Goal: Information Seeking & Learning: Learn about a topic

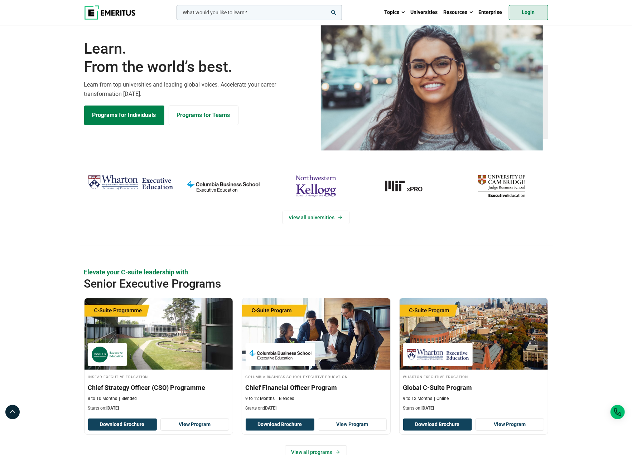
click at [533, 13] on link "Login" at bounding box center [528, 12] width 39 height 15
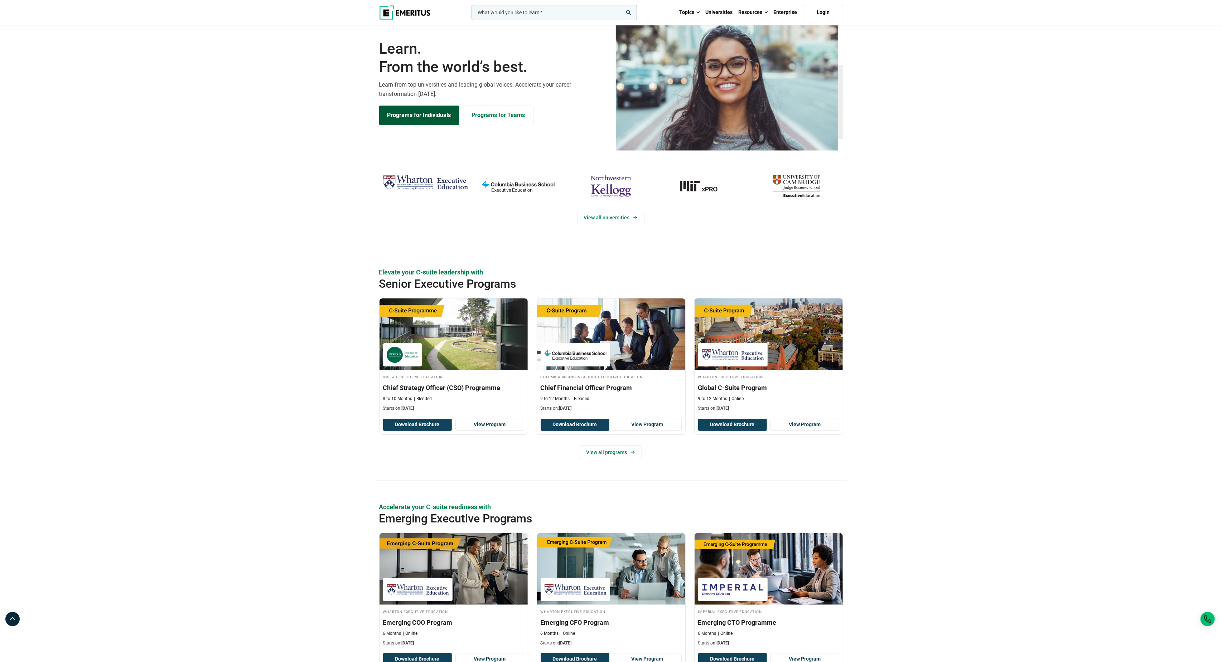
click at [445, 125] on link "Programs for Individuals" at bounding box center [419, 115] width 80 height 19
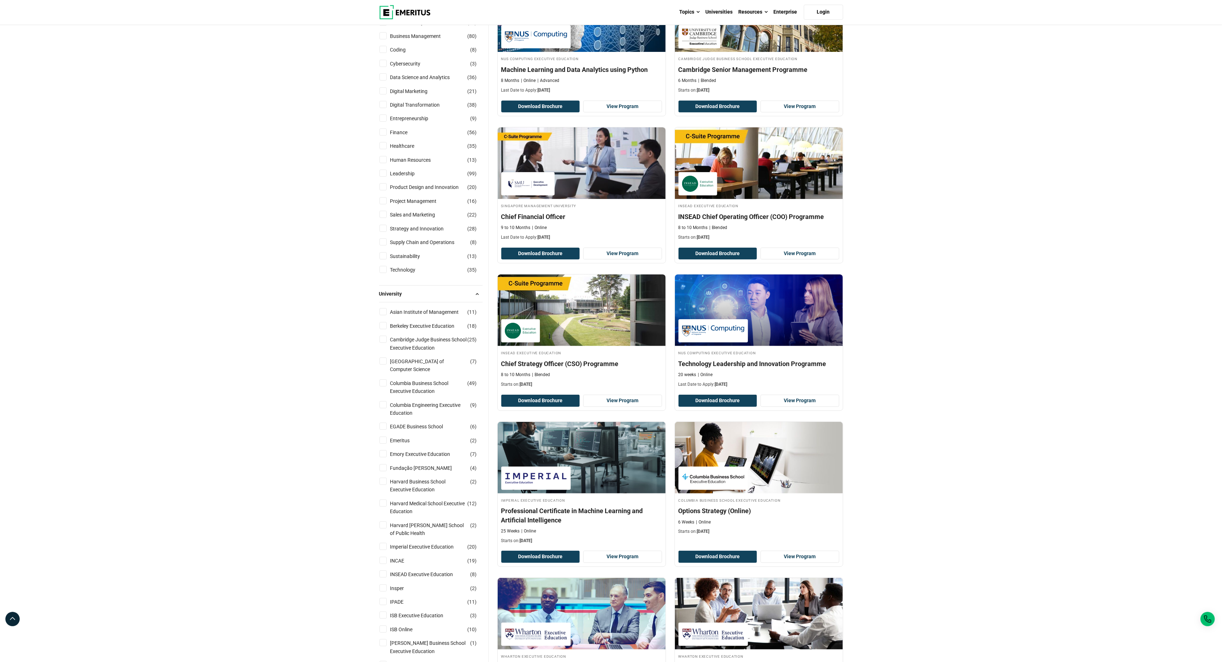
scroll to position [140, 0]
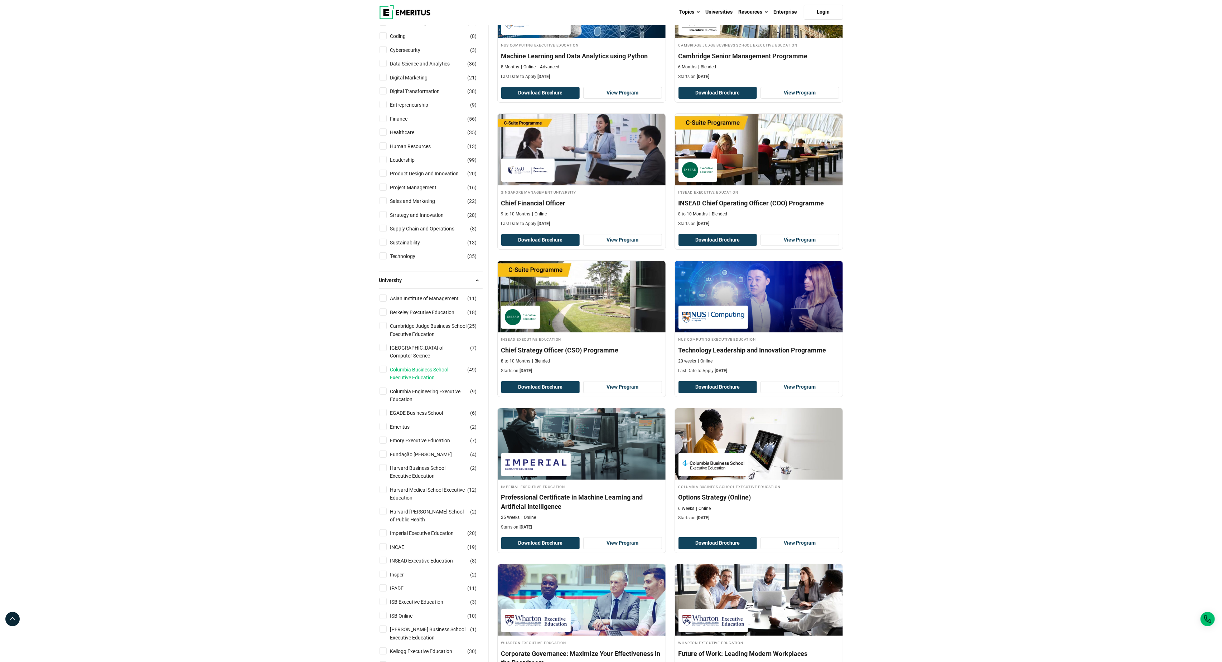
click at [435, 382] on link "Columbia Business School Executive Education" at bounding box center [435, 374] width 91 height 16
checkbox input "true"
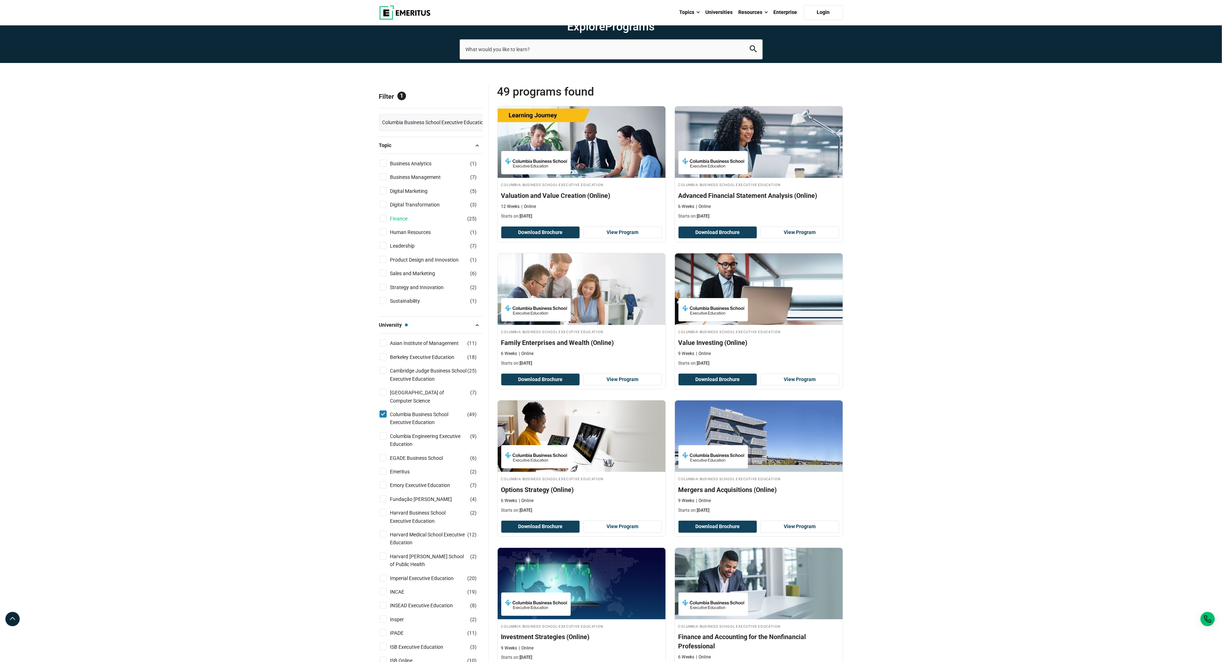
click at [402, 223] on link "Finance" at bounding box center [406, 219] width 32 height 8
checkbox input "true"
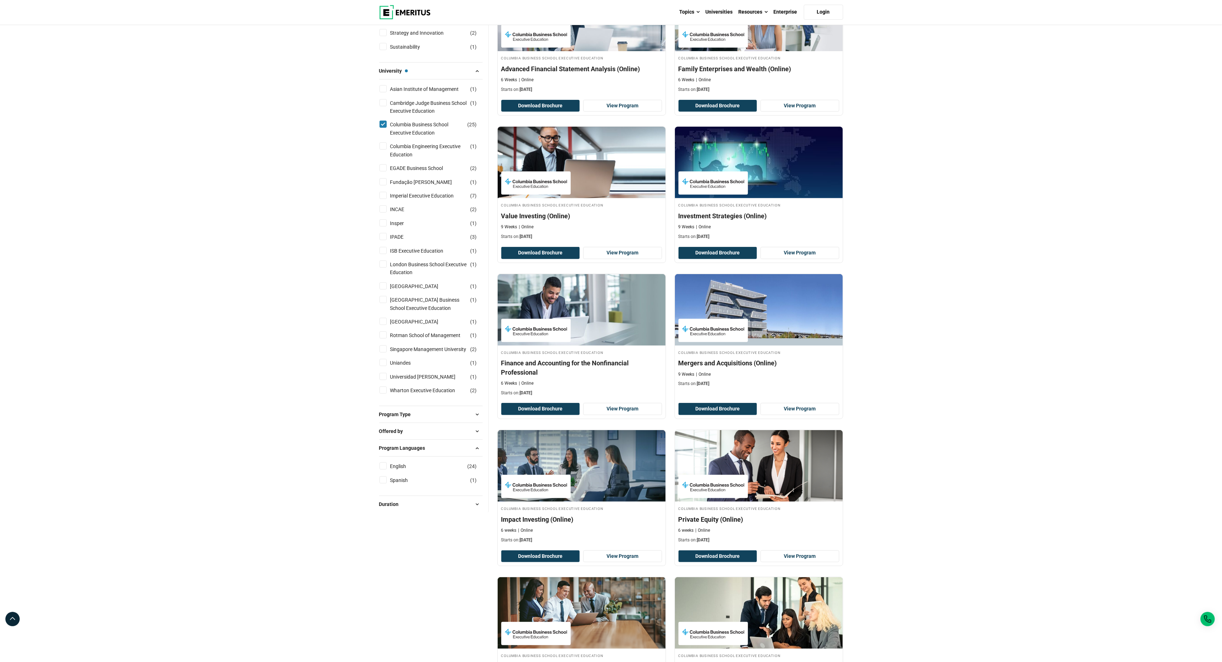
scroll to position [276, 0]
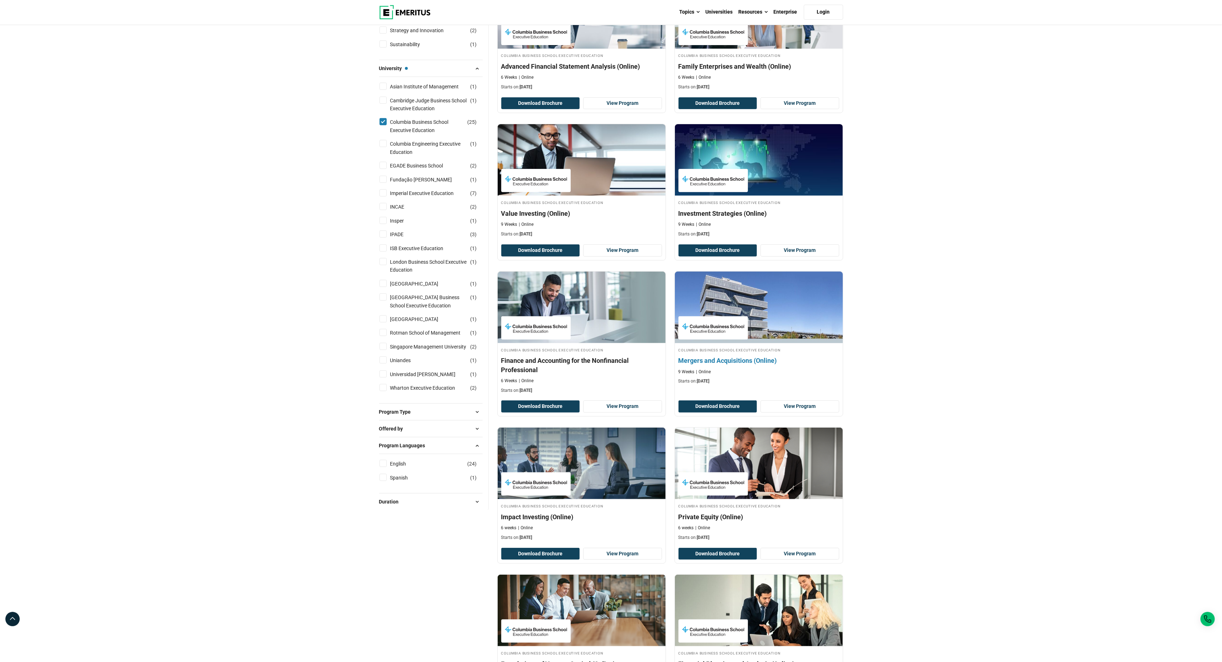
click at [730, 375] on div "9 Weeks Online" at bounding box center [758, 372] width 161 height 6
